Goal: Complete application form

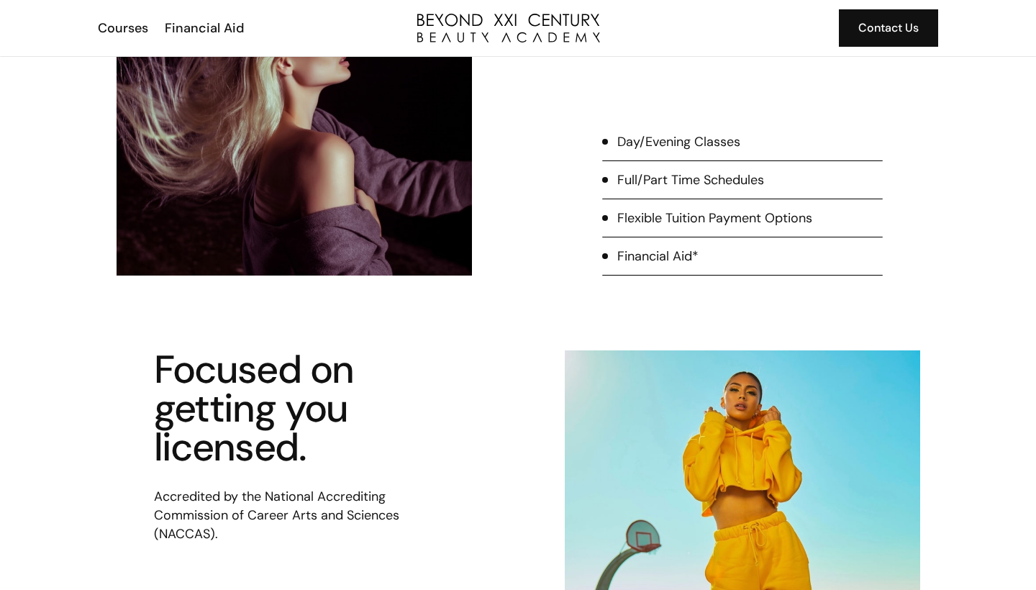
scroll to position [635, 0]
click at [759, 221] on div "Flexible Tuition Payment Options" at bounding box center [714, 218] width 195 height 19
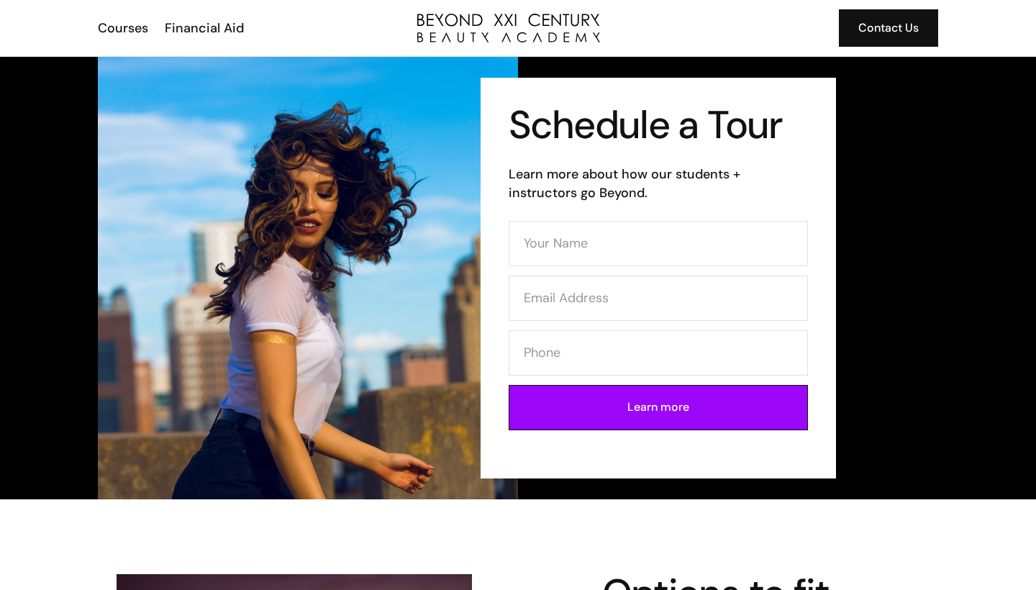
scroll to position [0, 0]
click at [124, 31] on div "Courses" at bounding box center [123, 28] width 50 height 19
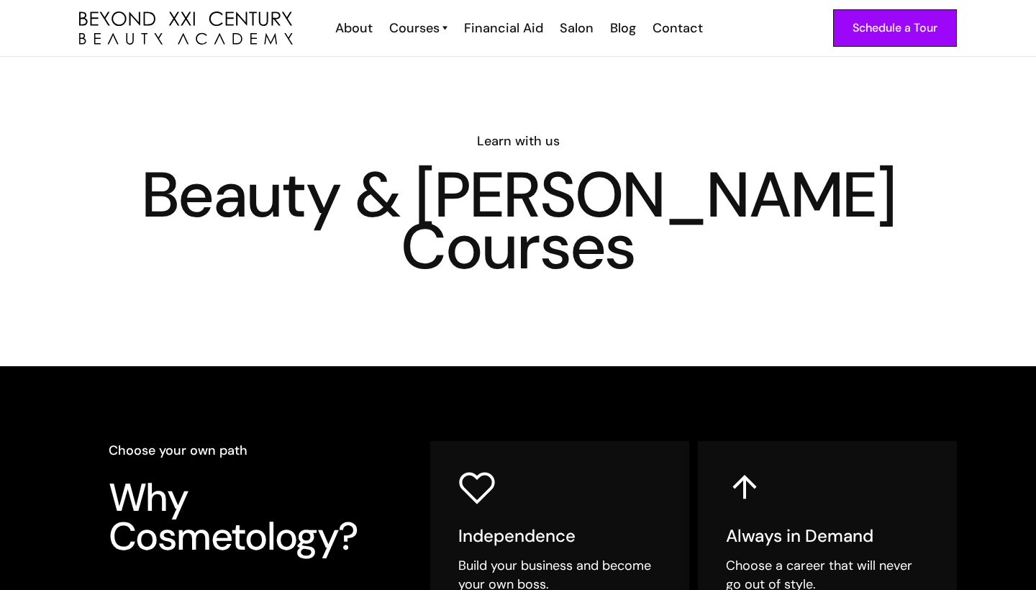
click at [436, 28] on div "Courses" at bounding box center [414, 28] width 50 height 19
click at [441, 62] on link "Cosmetology" at bounding box center [467, 60] width 108 height 27
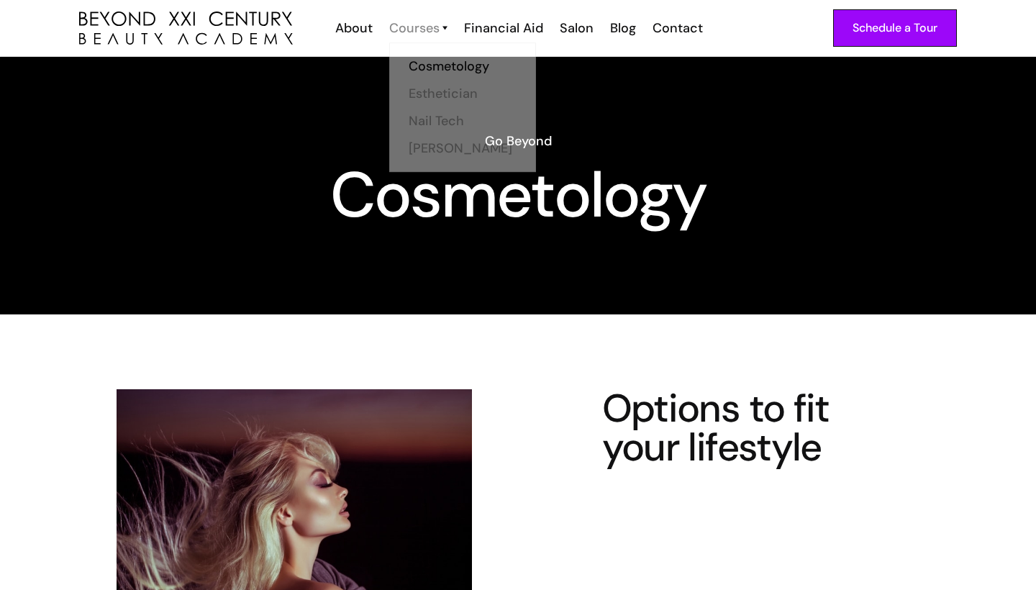
click at [427, 34] on div "Courses" at bounding box center [414, 28] width 50 height 19
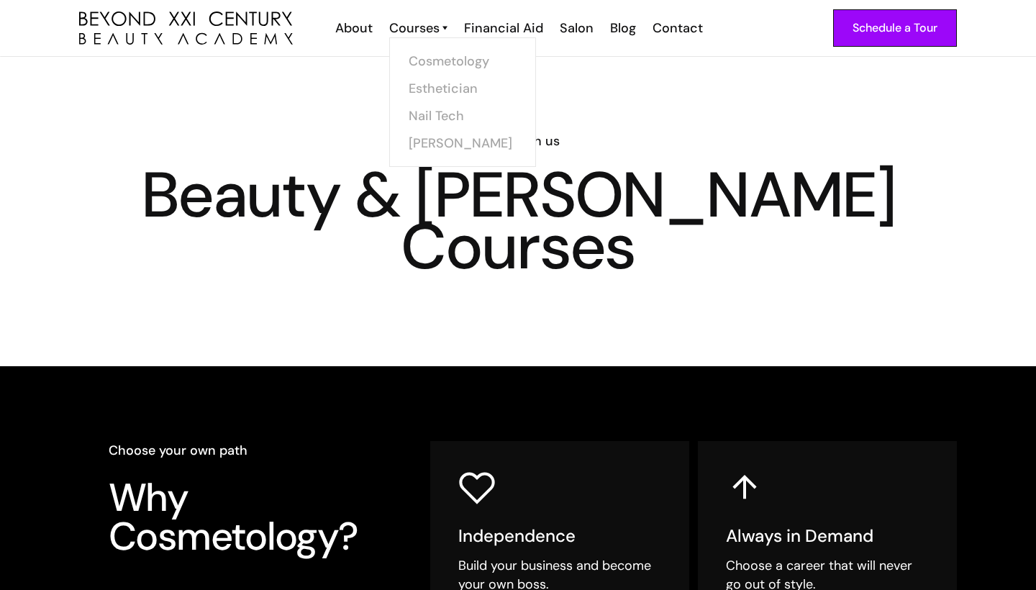
click at [442, 25] on link "Courses" at bounding box center [418, 28] width 58 height 19
click at [447, 30] on img at bounding box center [444, 28] width 5 height 19
click at [438, 115] on link "Nail Tech" at bounding box center [467, 115] width 108 height 27
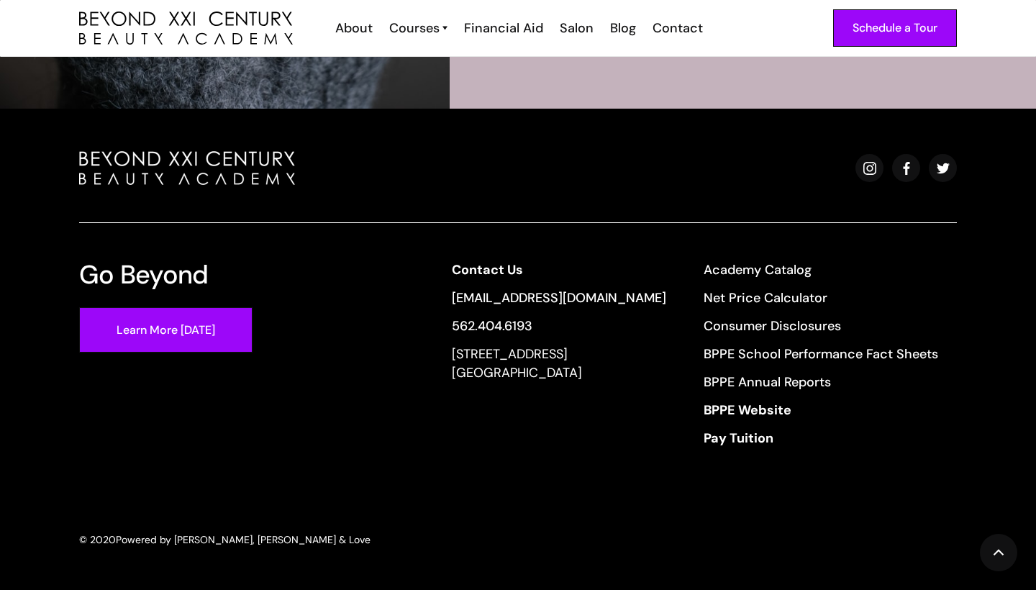
scroll to position [2885, 0]
click at [773, 274] on link "Academy Catalog" at bounding box center [821, 269] width 235 height 19
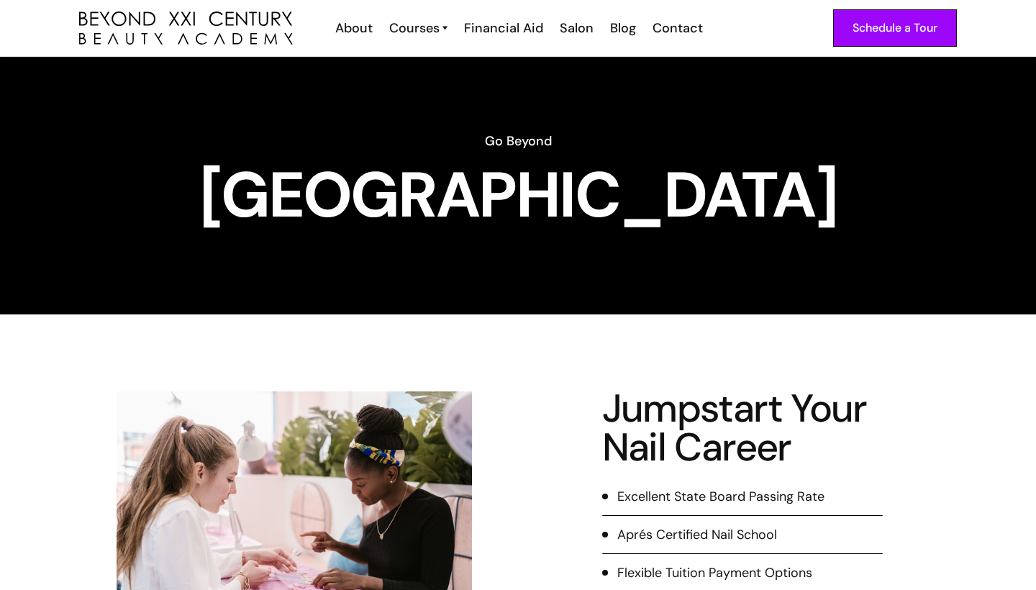
scroll to position [0, 0]
click at [886, 32] on div "Schedule a Tour" at bounding box center [895, 28] width 85 height 19
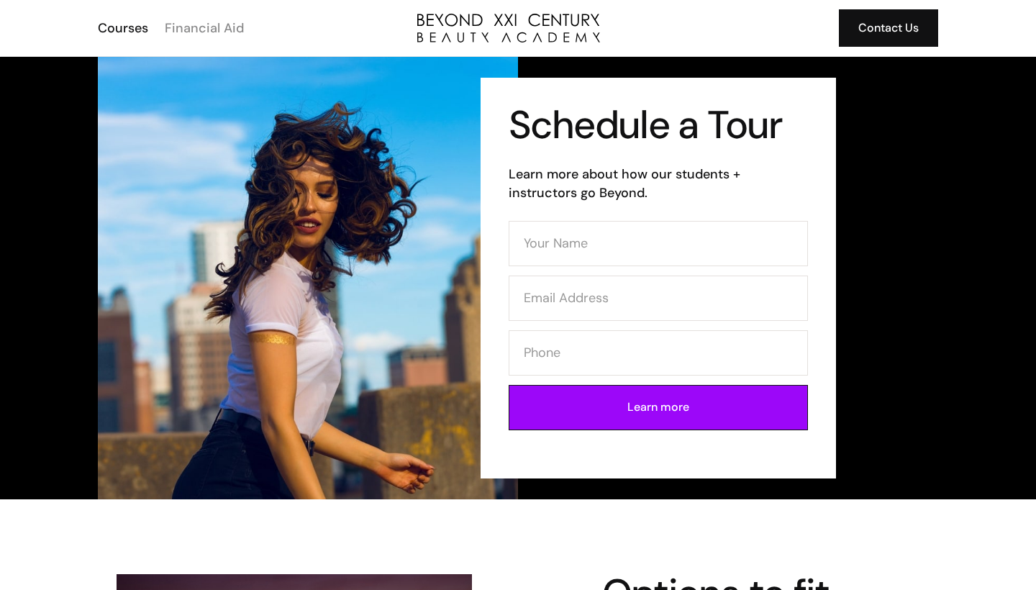
click at [226, 29] on div "Financial Aid" at bounding box center [204, 28] width 79 height 19
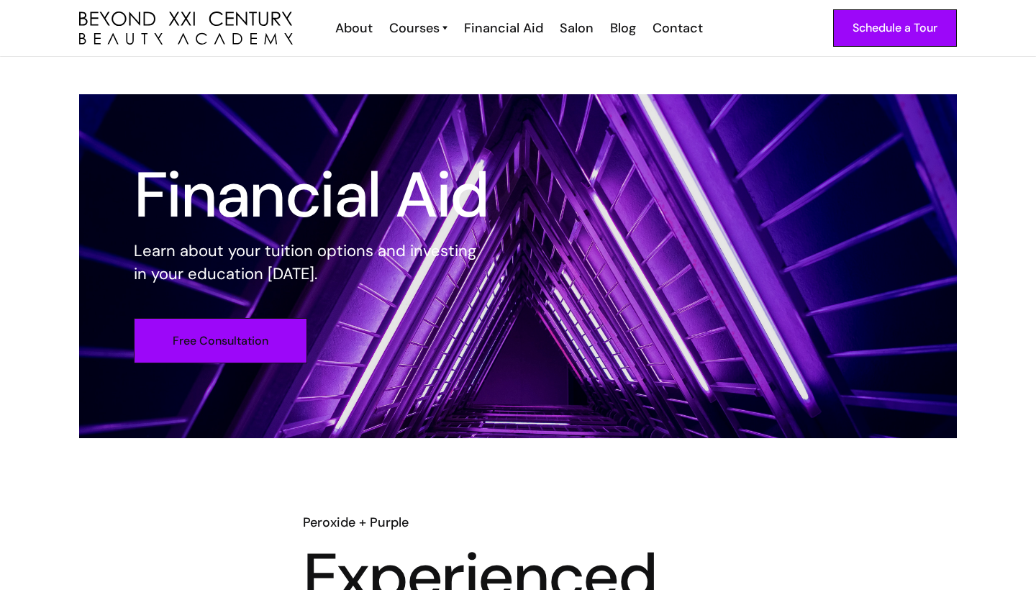
click at [271, 342] on link "Free Consultation" at bounding box center [220, 340] width 173 height 45
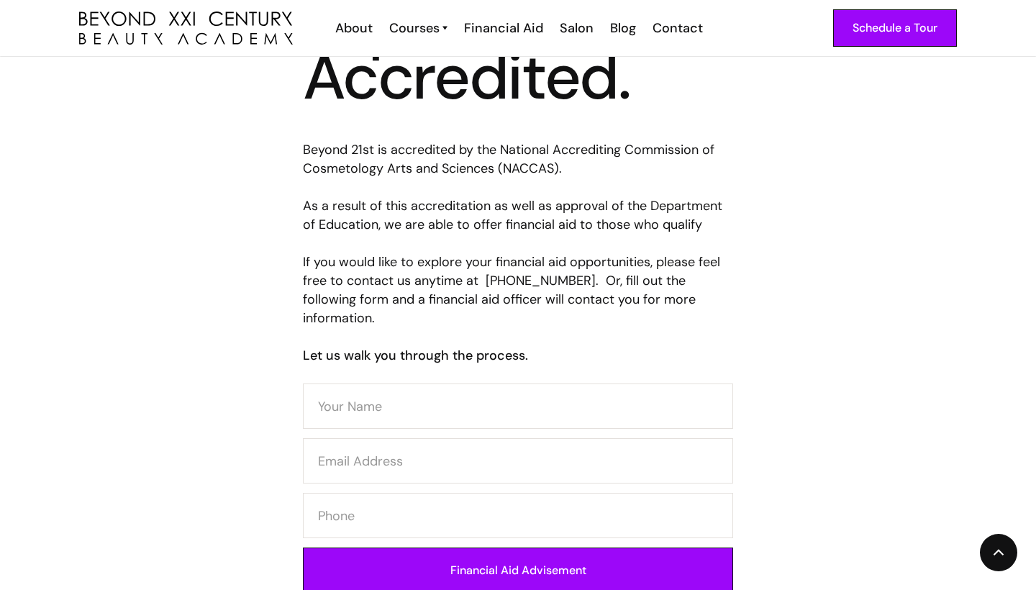
scroll to position [553, 0]
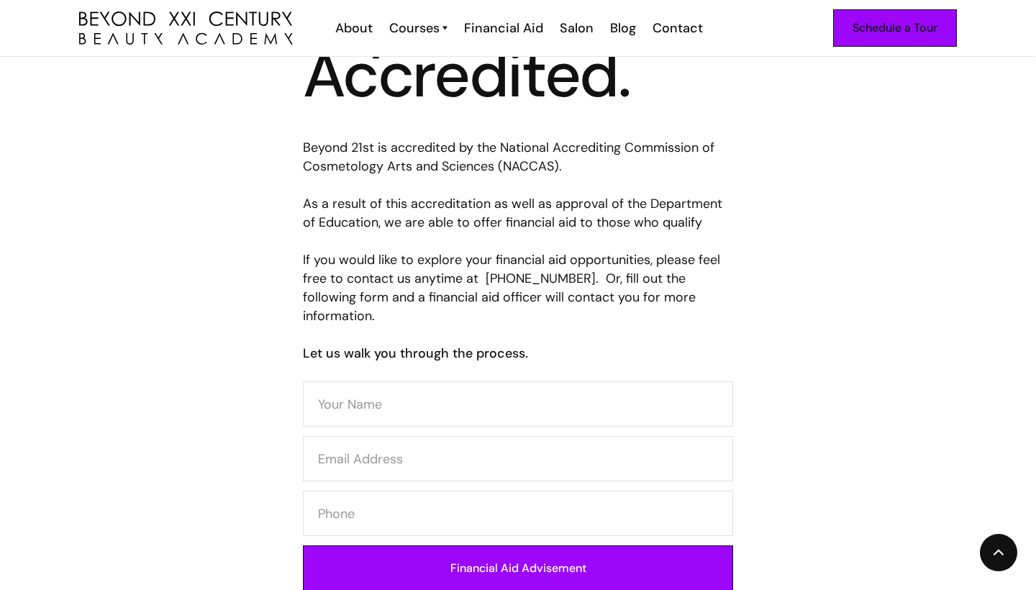
click at [911, 29] on div "Schedule a Tour" at bounding box center [895, 28] width 85 height 19
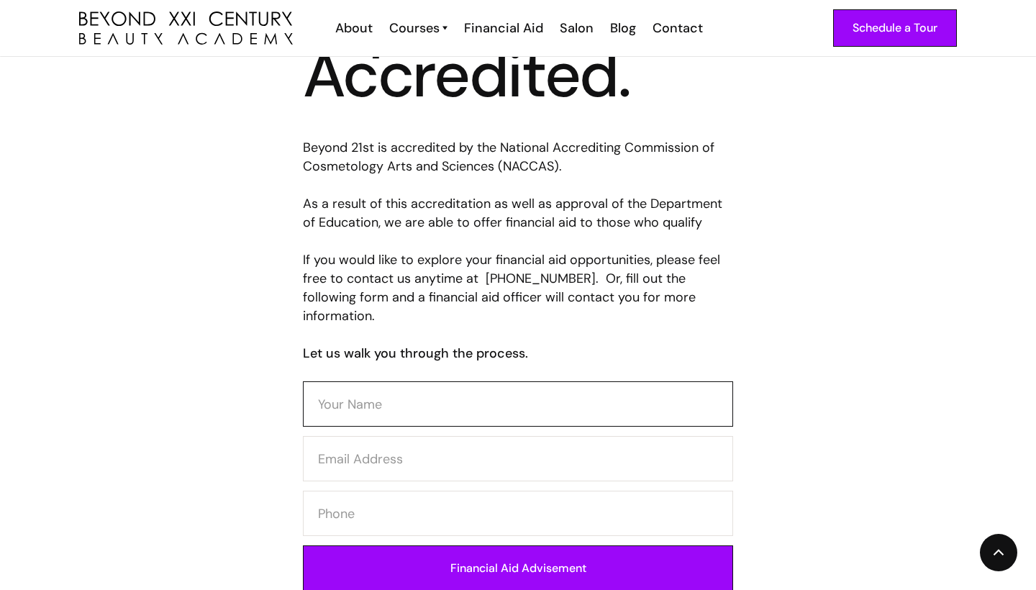
type input "K"
click at [376, 386] on input "Contact Form" at bounding box center [518, 403] width 430 height 45
type input "[PERSON_NAME]"
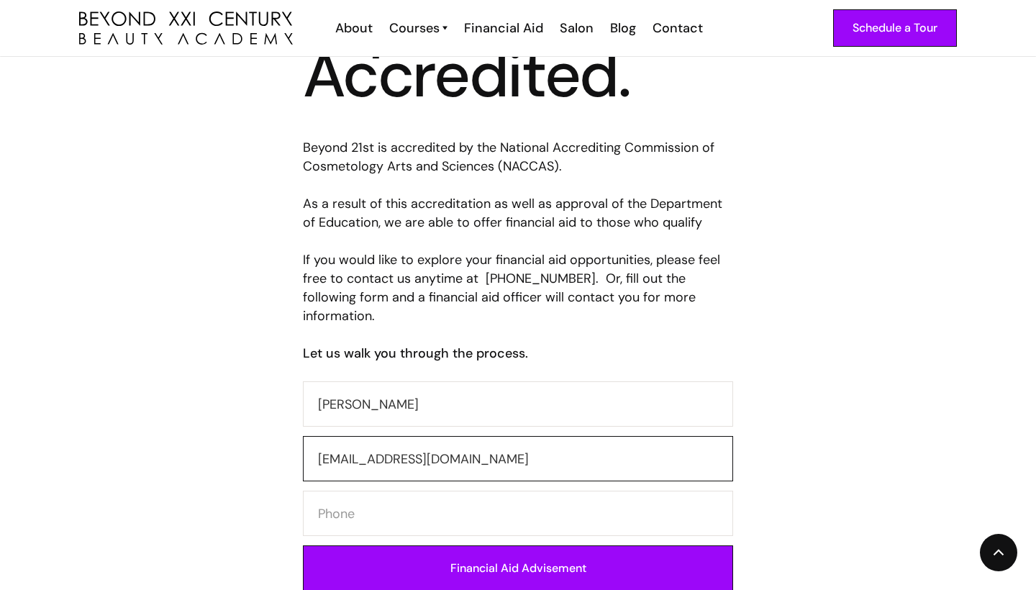
type input "[EMAIL_ADDRESS][DOMAIN_NAME]"
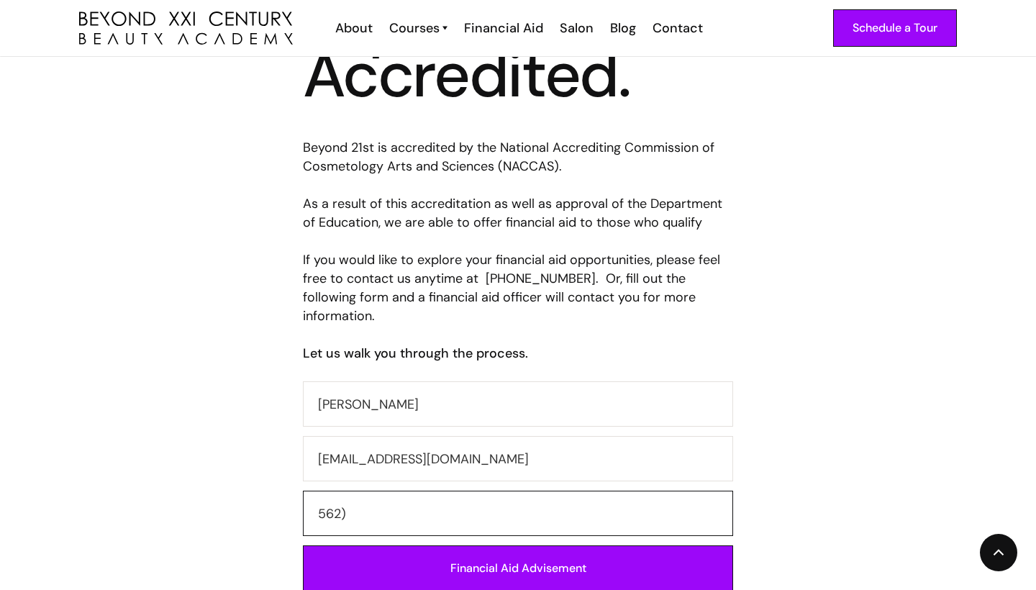
click at [321, 495] on input "562)" at bounding box center [518, 513] width 430 height 45
click at [376, 491] on input "(562)" at bounding box center [518, 513] width 430 height 45
type input "(562)556-8516"
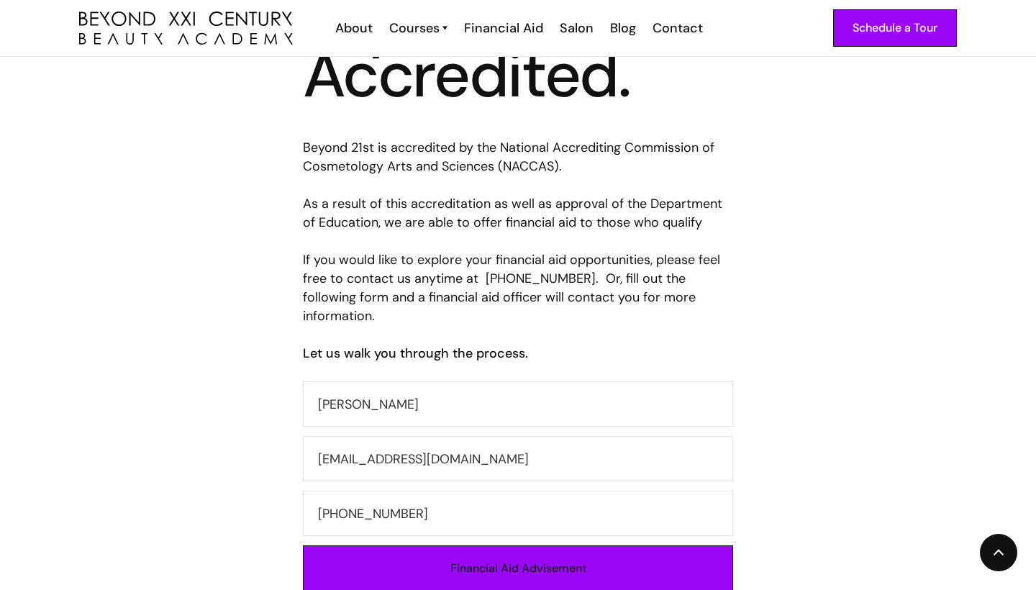
click at [448, 555] on input "Financial Aid Advisement" at bounding box center [518, 567] width 430 height 45
type input "Please wait..."
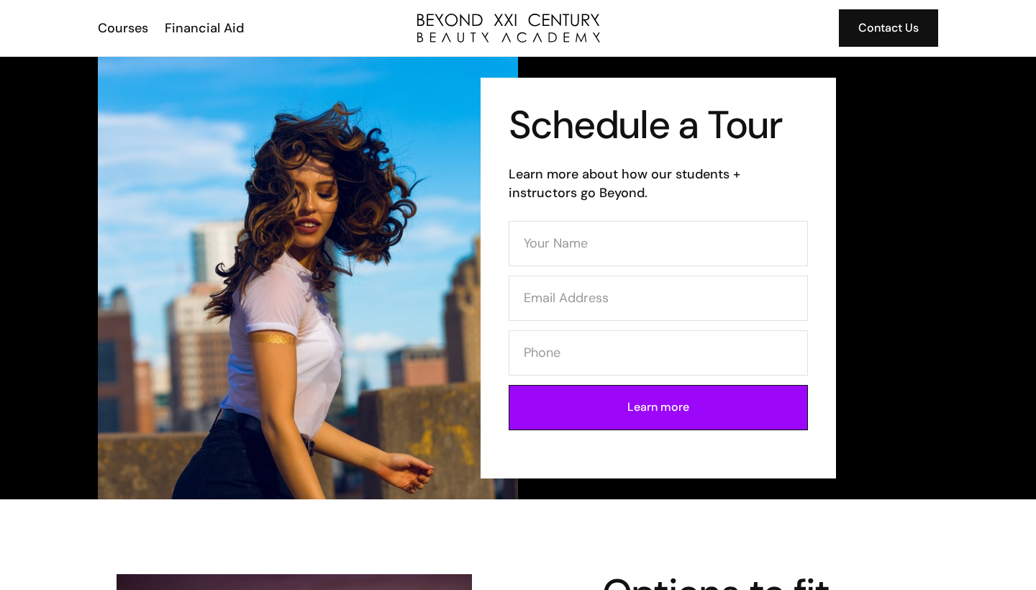
scroll to position [563, 0]
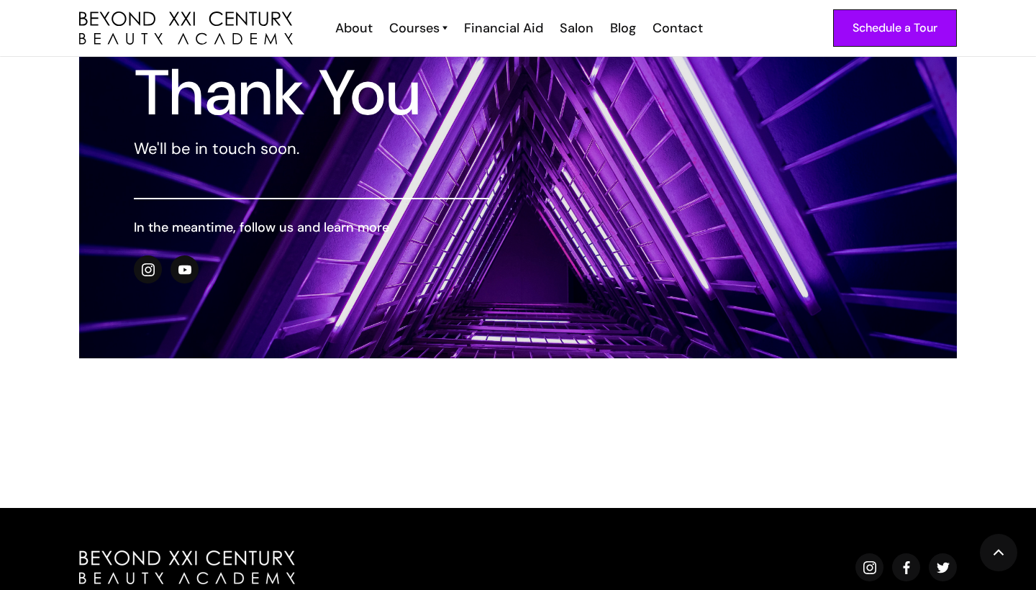
scroll to position [124, 0]
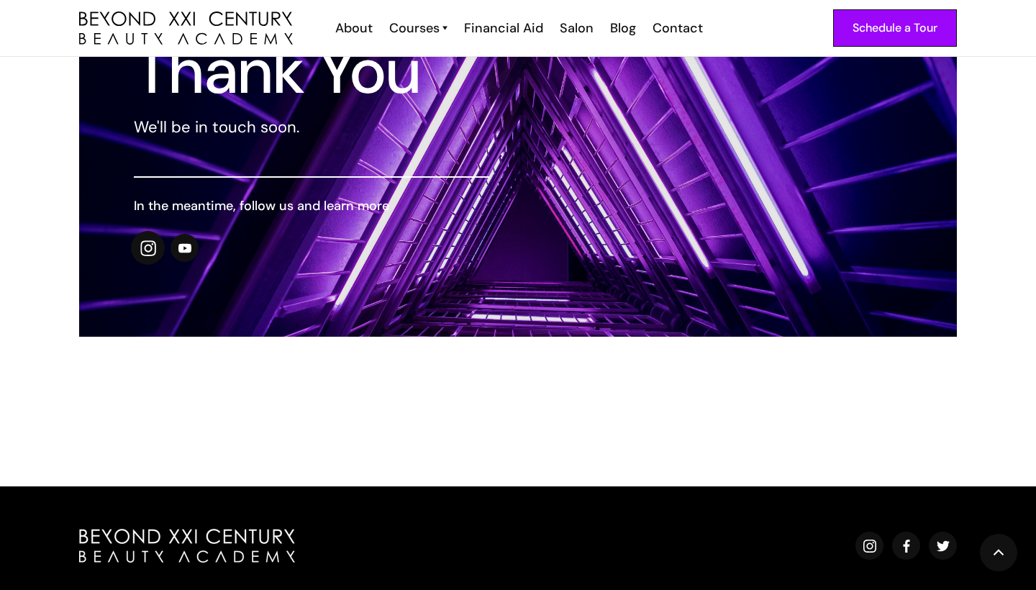
click at [149, 244] on img at bounding box center [148, 248] width 16 height 16
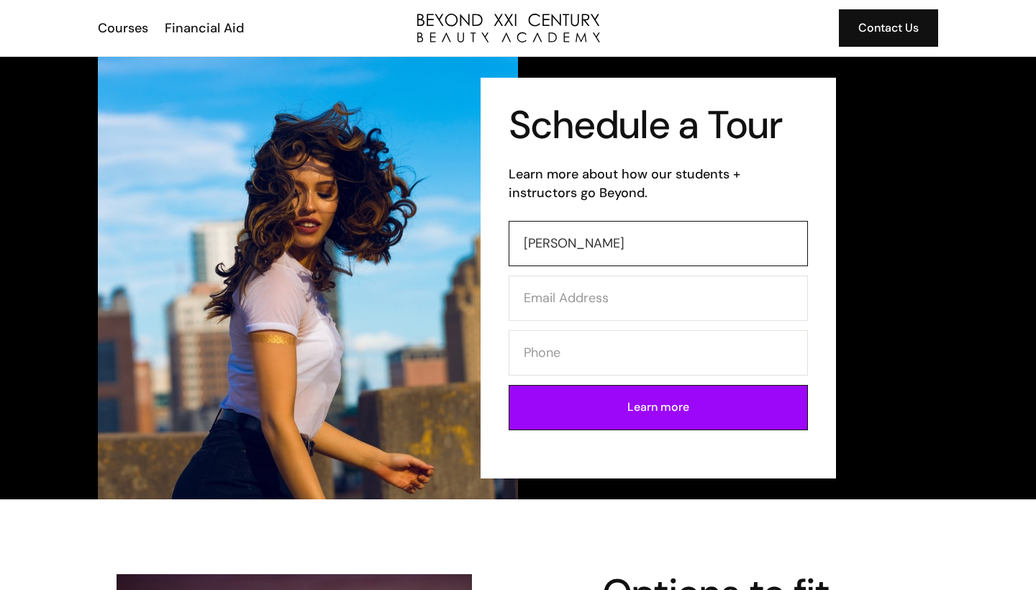
type input "[PERSON_NAME]"
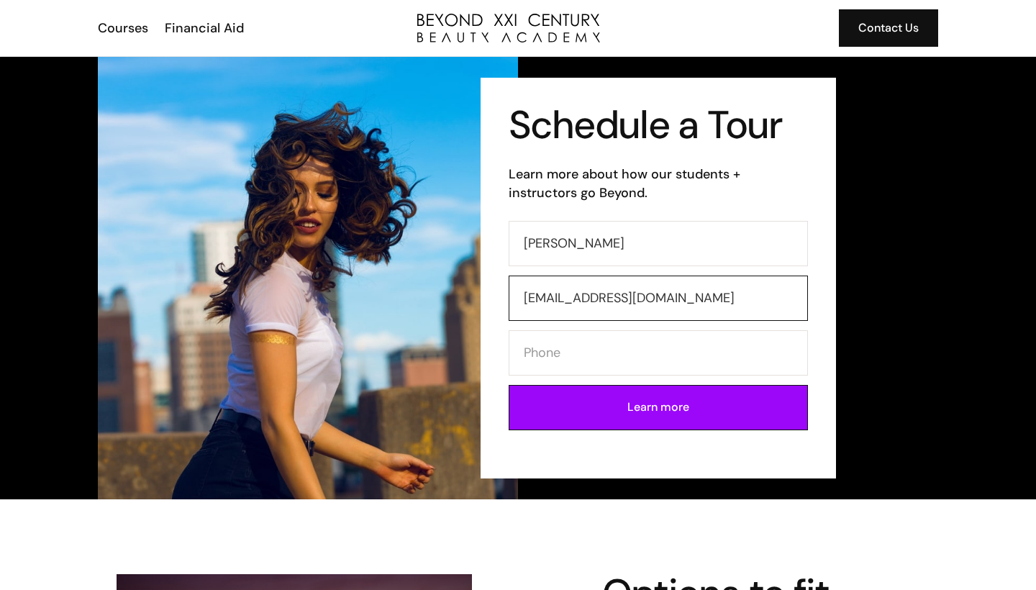
type input "[EMAIL_ADDRESS][DOMAIN_NAME]"
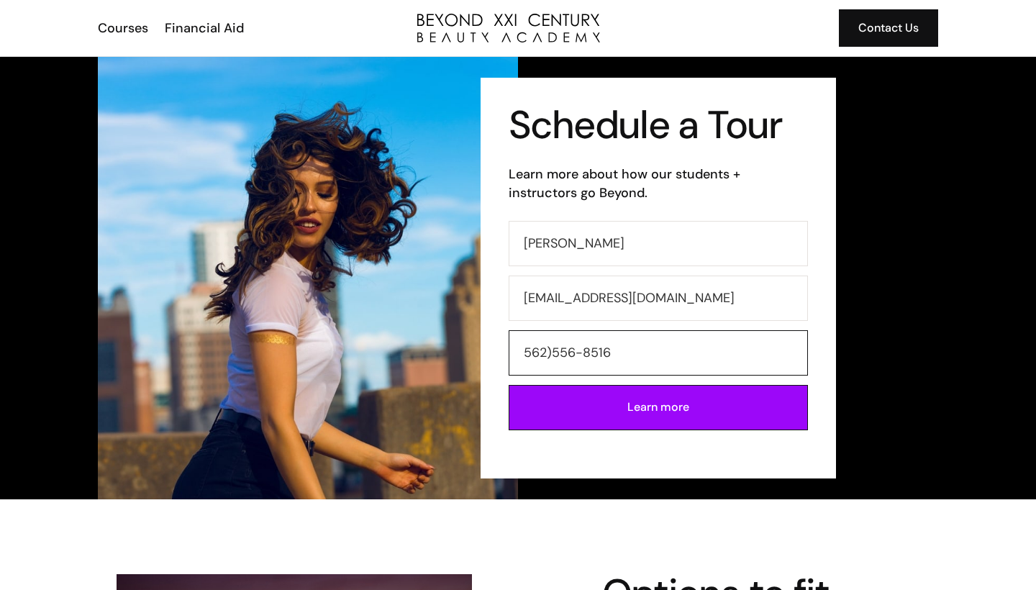
click at [519, 348] on input "562)556-8516" at bounding box center [658, 352] width 299 height 45
type input "(562)556-8516"
click at [631, 409] on input "Learn more" at bounding box center [658, 407] width 299 height 45
type input "Please wait..."
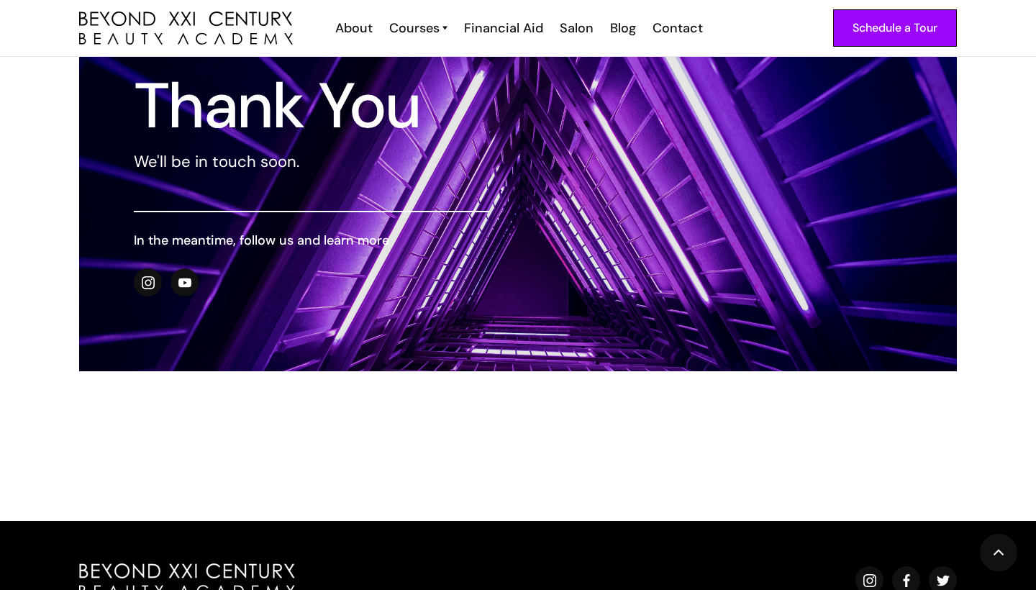
scroll to position [94, 0]
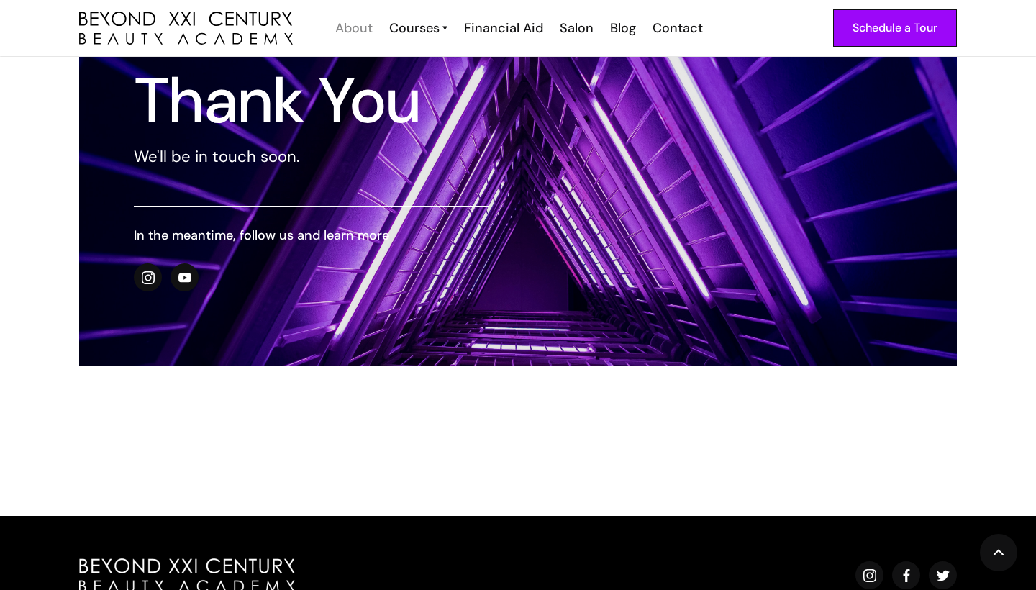
click at [359, 32] on div "About" at bounding box center [353, 28] width 37 height 19
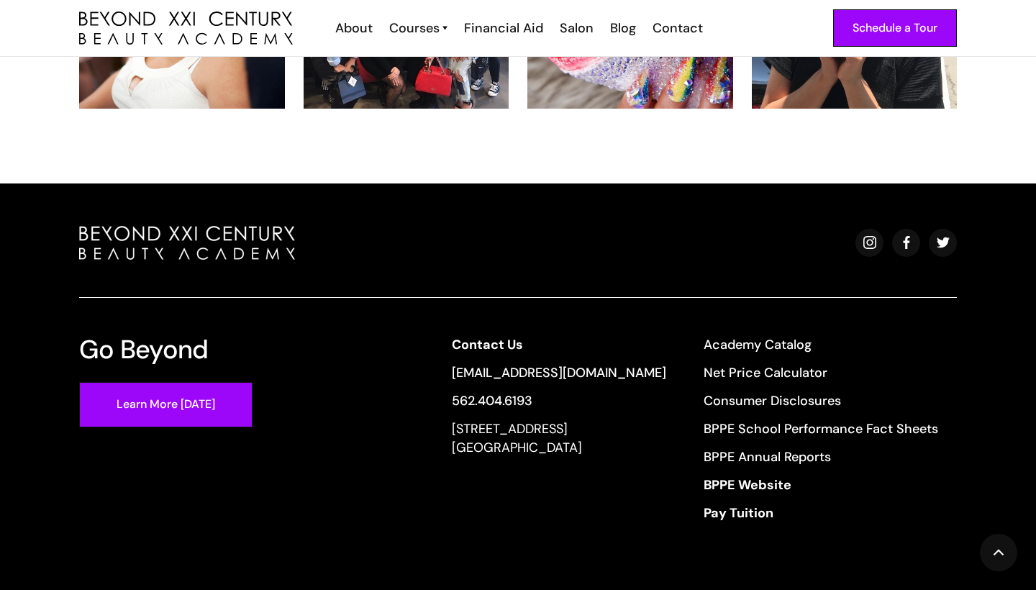
scroll to position [3118, 0]
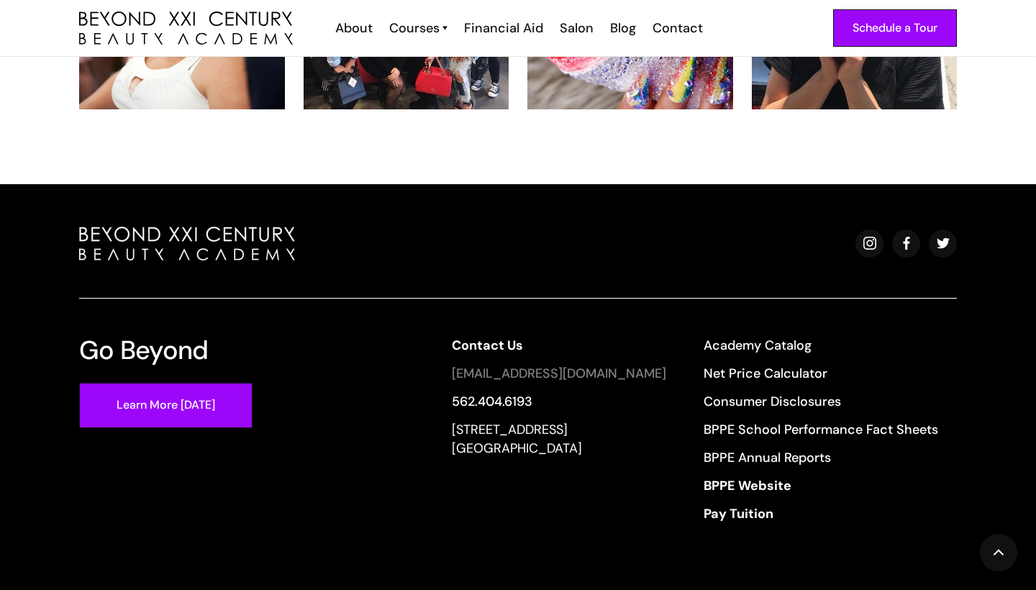
click at [585, 364] on link "[EMAIL_ADDRESS][DOMAIN_NAME]" at bounding box center [559, 373] width 214 height 19
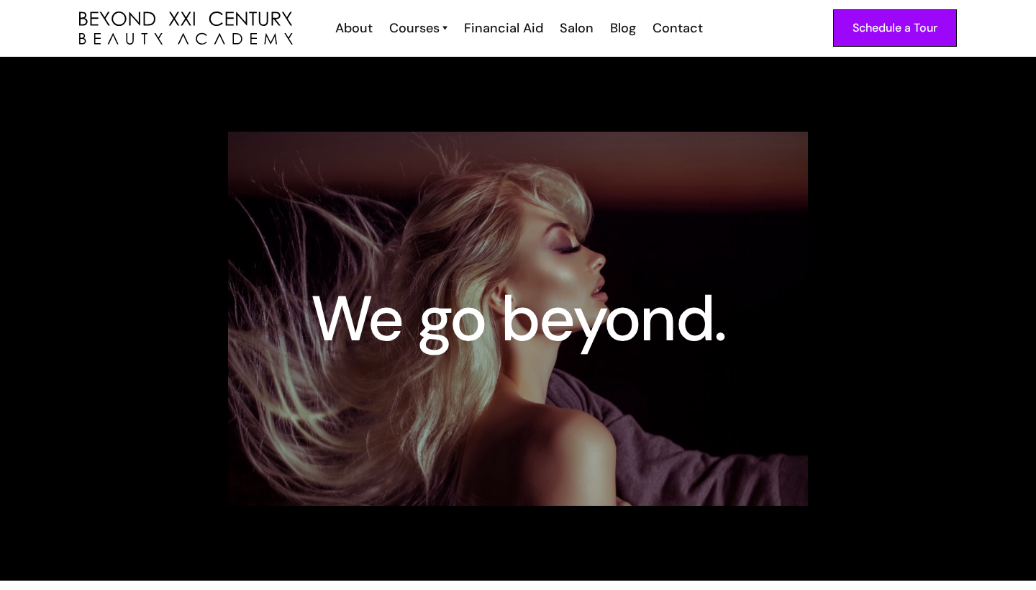
scroll to position [0, 0]
